Goal: Transaction & Acquisition: Purchase product/service

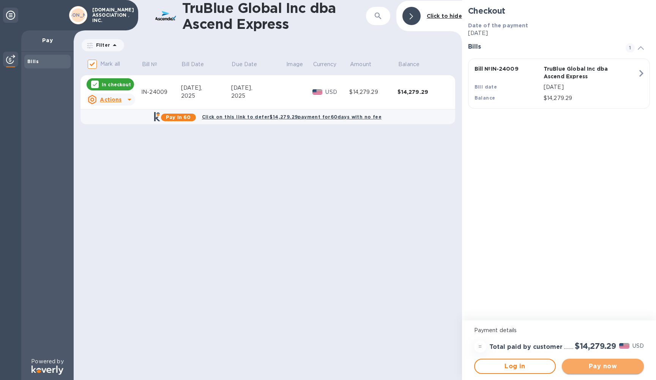
click at [604, 365] on span "Pay now" at bounding box center [603, 365] width 70 height 9
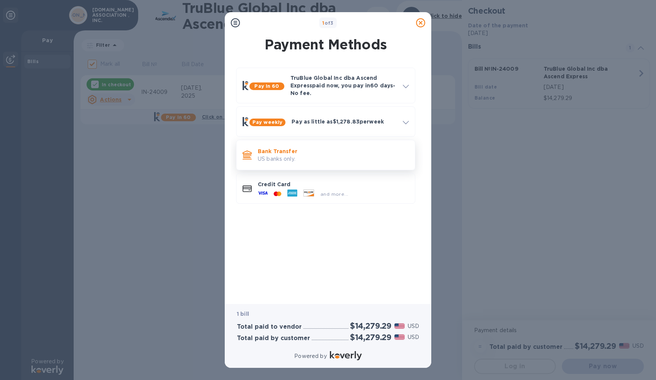
click at [282, 153] on p "Bank Transfer" at bounding box center [333, 151] width 151 height 8
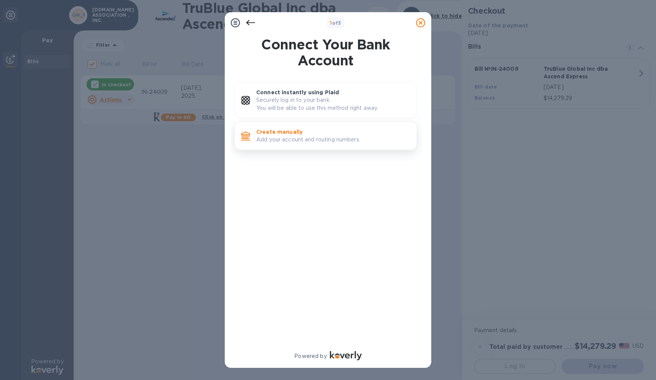
click at [285, 132] on p "Create manually" at bounding box center [333, 132] width 154 height 8
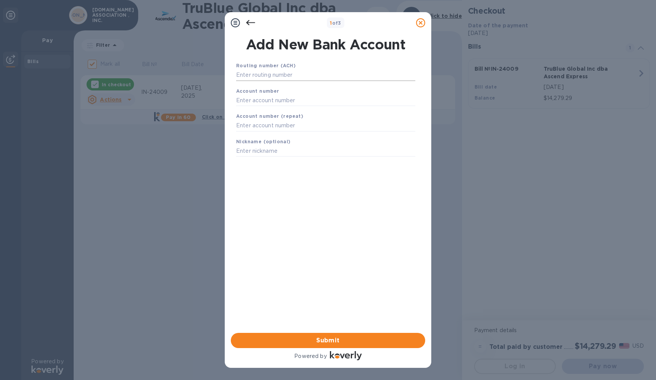
click at [264, 76] on input "text" at bounding box center [325, 74] width 179 height 11
type input "0"
type input "051408897"
click at [265, 110] on input "text" at bounding box center [325, 109] width 179 height 11
type input "60003753"
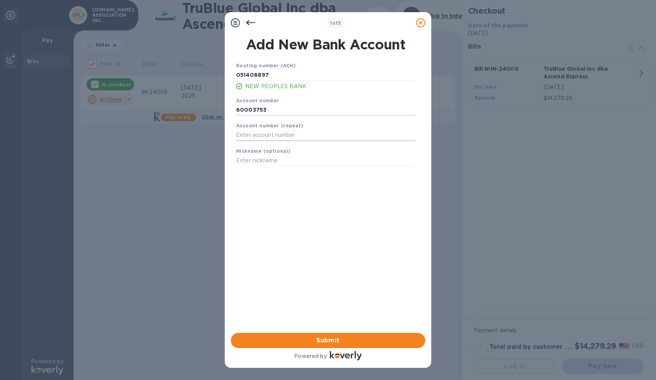
click at [252, 134] on input "text" at bounding box center [325, 134] width 179 height 11
type input "60003753"
click at [335, 338] on span "Submit" at bounding box center [328, 340] width 182 height 9
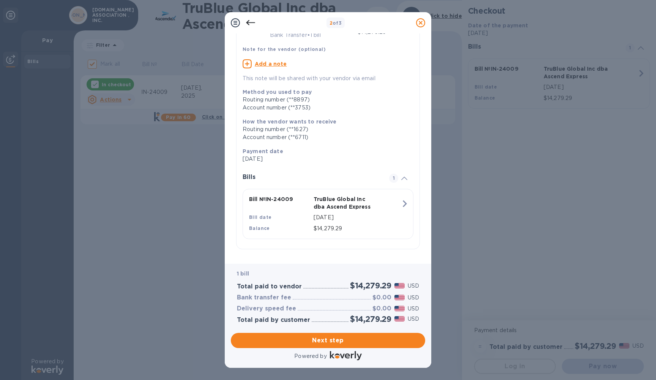
scroll to position [49, 0]
click at [325, 338] on span "Next step" at bounding box center [328, 340] width 182 height 9
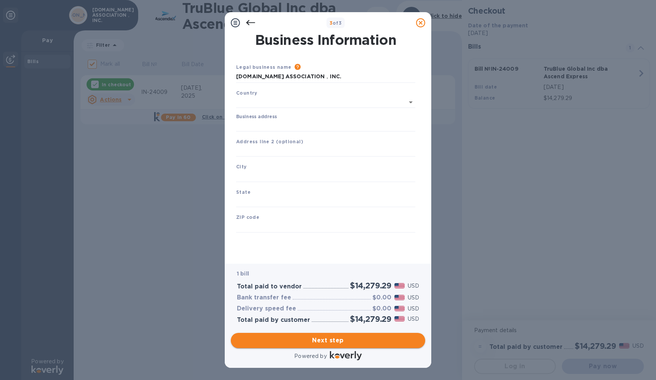
type input "[GEOGRAPHIC_DATA]"
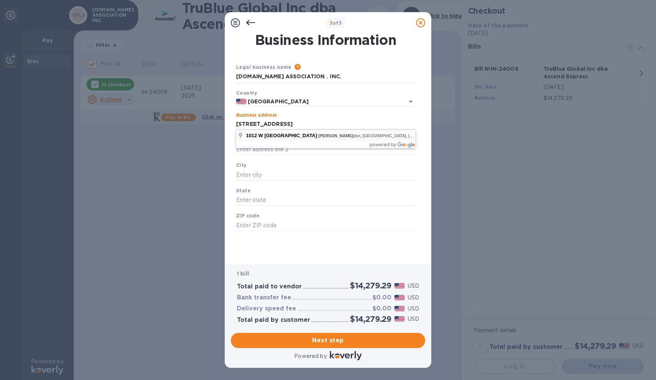
type input "[STREET_ADDRESS]"
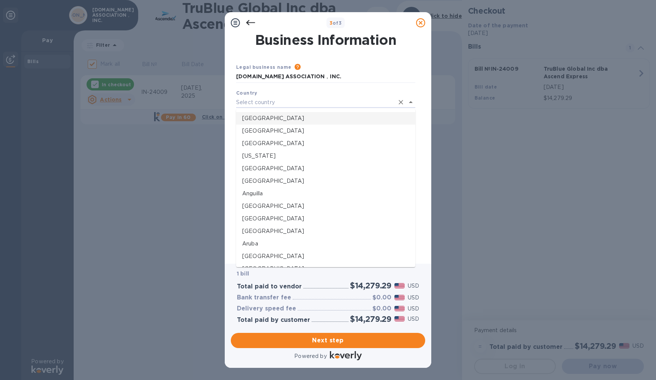
click at [263, 118] on p "[GEOGRAPHIC_DATA]" at bounding box center [325, 118] width 167 height 8
type input "[GEOGRAPHIC_DATA]"
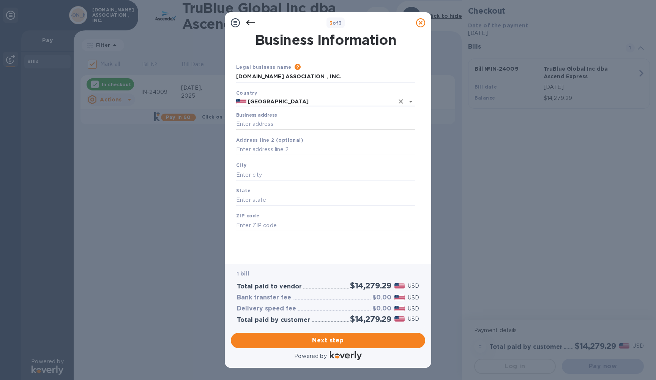
click at [264, 123] on input "Business address" at bounding box center [325, 123] width 179 height 11
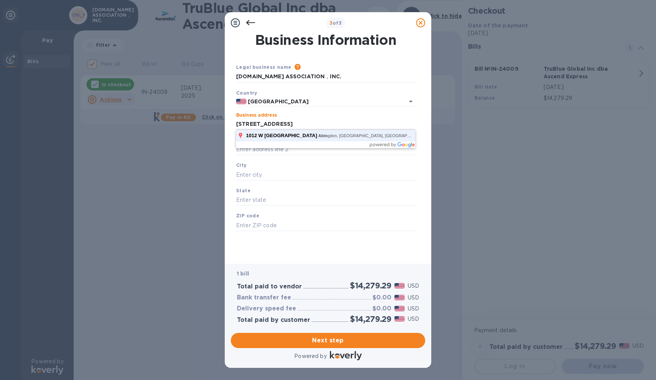
click button "Save" at bounding box center [0, 0] width 0 height 0
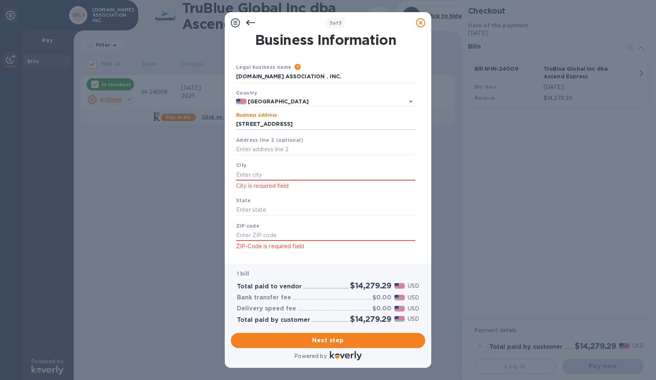
type input "[STREET_ADDRESS]"
type input "[GEOGRAPHIC_DATA]"
type input "VA"
type input "24210"
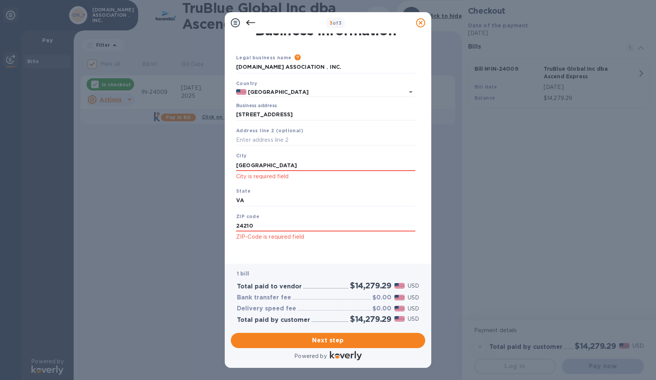
scroll to position [9, 0]
click at [320, 342] on span "Next step" at bounding box center [328, 340] width 182 height 9
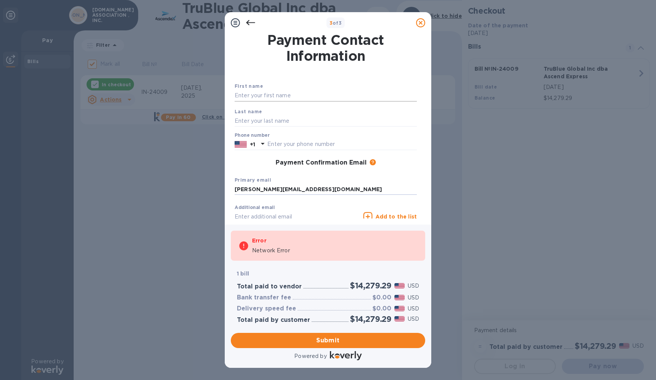
type input "[PERSON_NAME][EMAIL_ADDRESS][DOMAIN_NAME]"
type input "[PERSON_NAME]"
type input "2769712010"
click at [274, 85] on div "First name [PERSON_NAME]" at bounding box center [326, 91] width 188 height 25
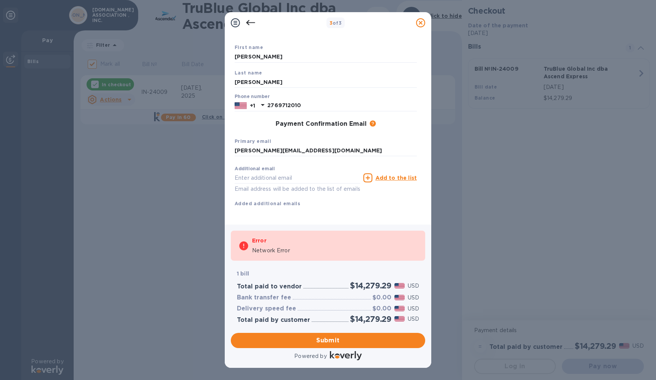
scroll to position [38, 0]
click at [321, 342] on span "Submit" at bounding box center [328, 340] width 182 height 9
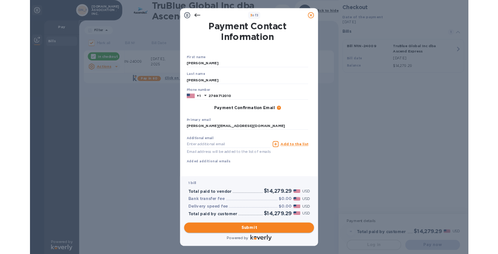
scroll to position [0, 0]
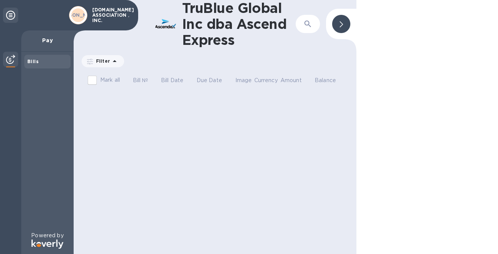
click at [340, 25] on icon at bounding box center [341, 24] width 3 height 6
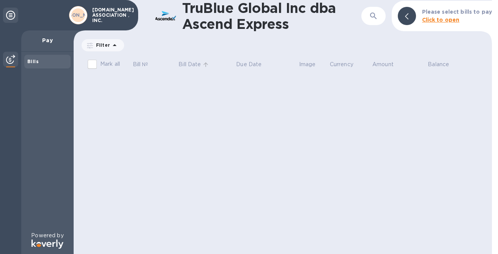
click at [186, 66] on p "Bill Date" at bounding box center [189, 64] width 22 height 8
click at [240, 66] on p "Due Date" at bounding box center [248, 64] width 25 height 8
click at [46, 41] on p "Pay" at bounding box center [47, 40] width 40 height 8
click at [36, 63] on b "Bills" at bounding box center [32, 61] width 11 height 6
click at [13, 60] on img at bounding box center [10, 59] width 9 height 9
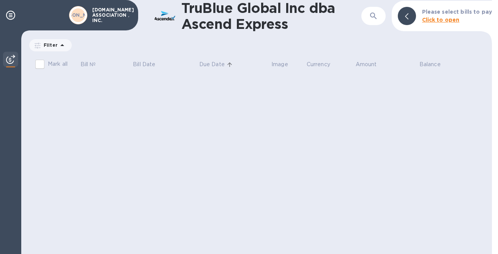
click at [430, 22] on b "Click to open" at bounding box center [441, 20] width 38 height 6
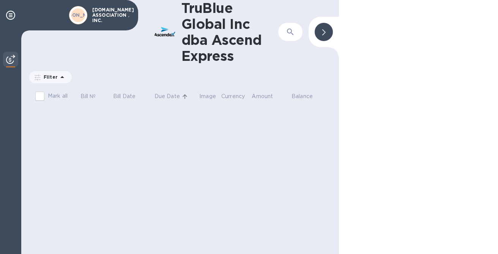
click at [230, 98] on p "Currency" at bounding box center [233, 96] width 24 height 8
click at [230, 97] on p "Currency" at bounding box center [233, 96] width 24 height 8
click at [261, 95] on p "Amount" at bounding box center [262, 96] width 21 height 8
click at [303, 97] on p "Balance" at bounding box center [302, 96] width 21 height 8
click at [204, 97] on p "Image" at bounding box center [207, 96] width 17 height 8
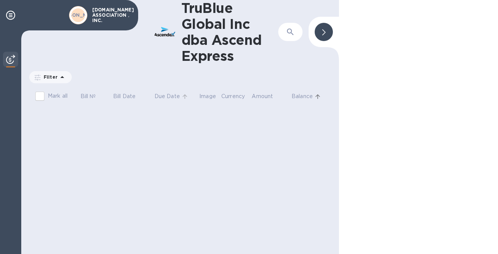
click at [162, 98] on p "Due Date" at bounding box center [167, 96] width 25 height 8
click at [123, 99] on p "Bill Date" at bounding box center [124, 96] width 22 height 8
click at [86, 97] on p "Bill №" at bounding box center [88, 96] width 16 height 8
click at [52, 93] on p "Mark all" at bounding box center [58, 96] width 20 height 8
click at [48, 93] on input "Mark all" at bounding box center [40, 96] width 16 height 16
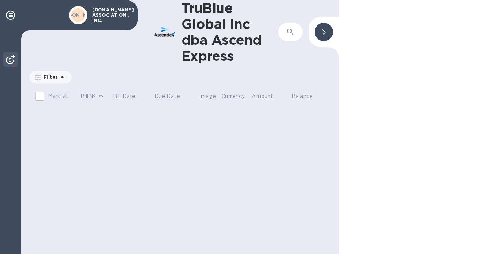
click at [55, 97] on p "Mark all" at bounding box center [58, 96] width 20 height 8
click at [48, 97] on input "Mark all" at bounding box center [40, 96] width 16 height 16
checkbox input "false"
click at [325, 32] on icon at bounding box center [323, 32] width 3 height 6
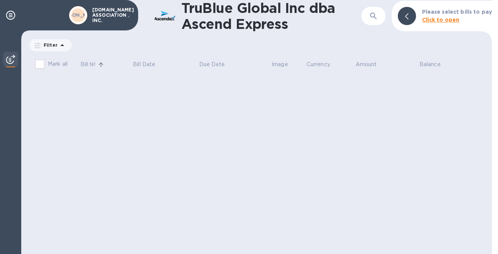
click at [76, 16] on b "[PERSON_NAME]" at bounding box center [78, 15] width 43 height 6
click at [11, 14] on icon at bounding box center [10, 15] width 9 height 9
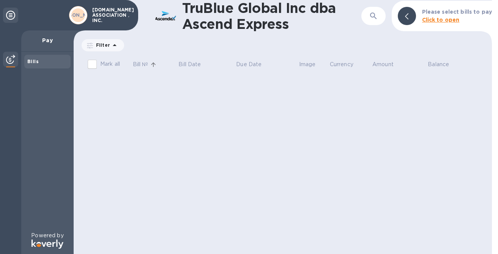
click at [11, 14] on icon at bounding box center [10, 15] width 9 height 9
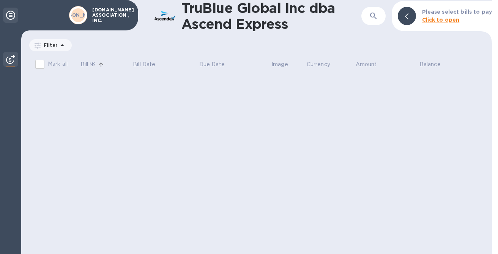
click at [11, 14] on icon at bounding box center [10, 15] width 9 height 9
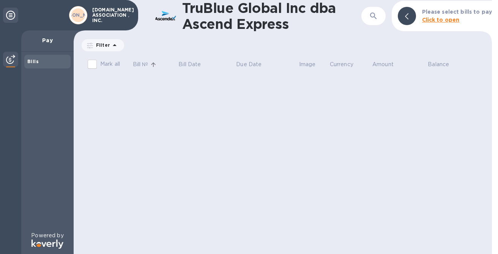
click at [49, 39] on p "Pay" at bounding box center [47, 40] width 40 height 8
click at [30, 63] on b "Bills" at bounding box center [32, 61] width 11 height 6
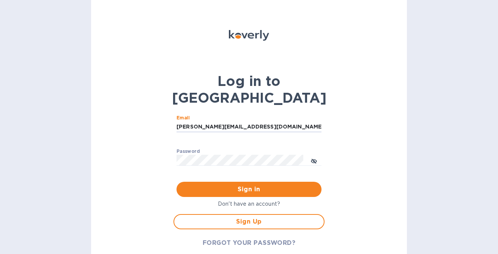
type input "[PERSON_NAME][EMAIL_ADDRESS][DOMAIN_NAME]"
click at [237, 185] on span "Sign in" at bounding box center [249, 189] width 133 height 9
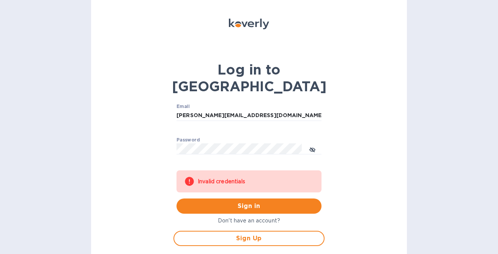
scroll to position [11, 0]
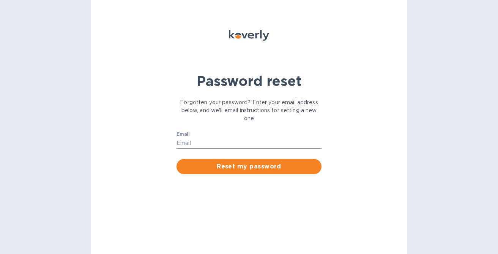
click at [206, 139] on input "Email" at bounding box center [249, 142] width 145 height 11
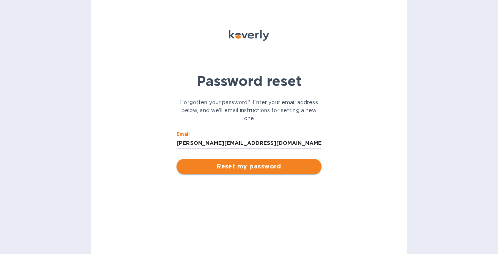
type input "[PERSON_NAME][EMAIL_ADDRESS][DOMAIN_NAME]"
click at [230, 167] on span "Reset my password" at bounding box center [249, 166] width 133 height 9
